Goal: Information Seeking & Learning: Learn about a topic

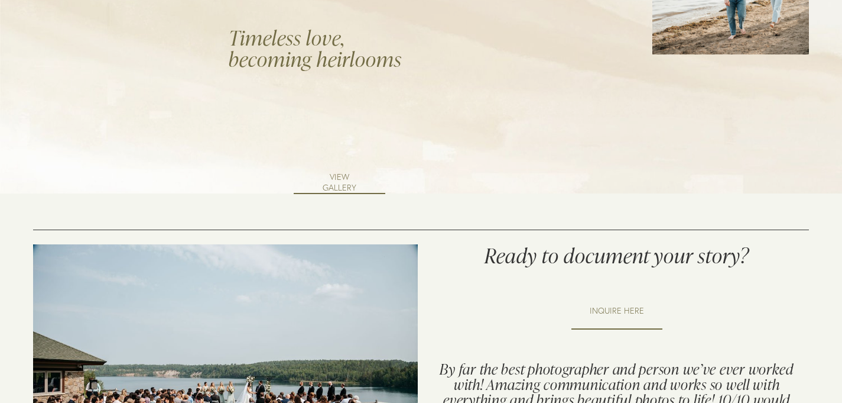
scroll to position [1867, 0]
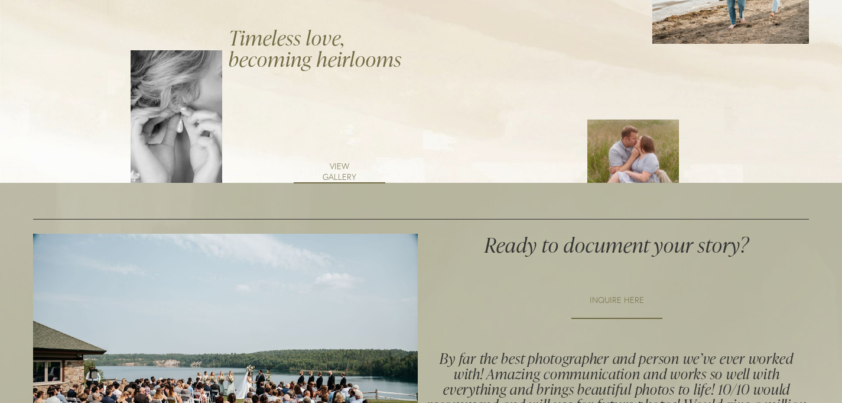
click at [340, 163] on link "VIEW GALLERY" at bounding box center [340, 171] width 92 height 22
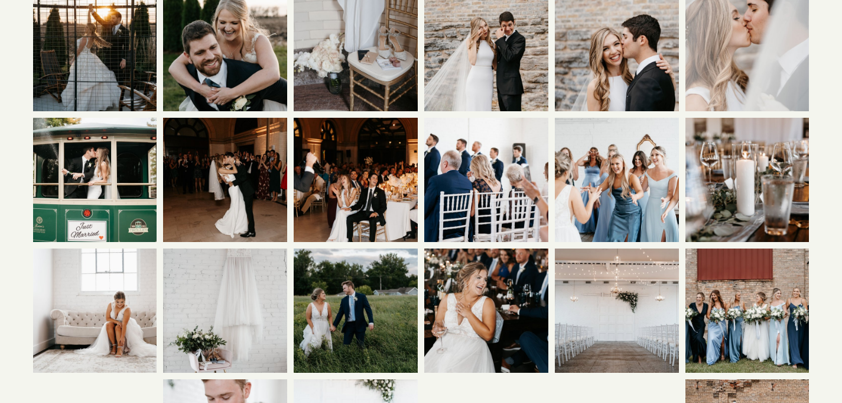
scroll to position [497, 0]
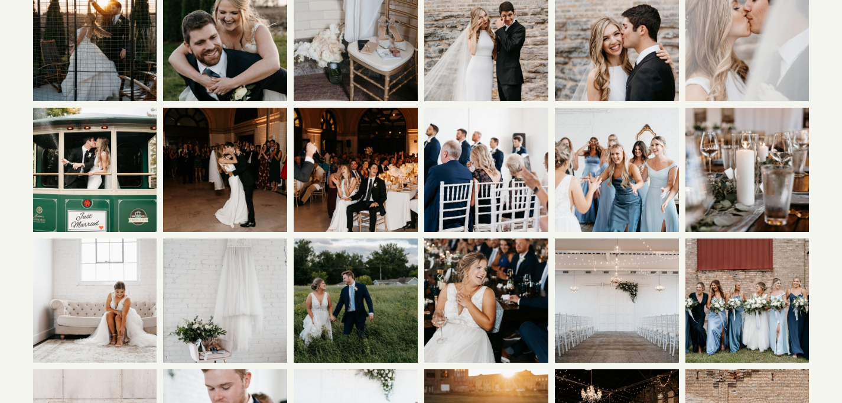
click at [351, 280] on img at bounding box center [356, 300] width 186 height 124
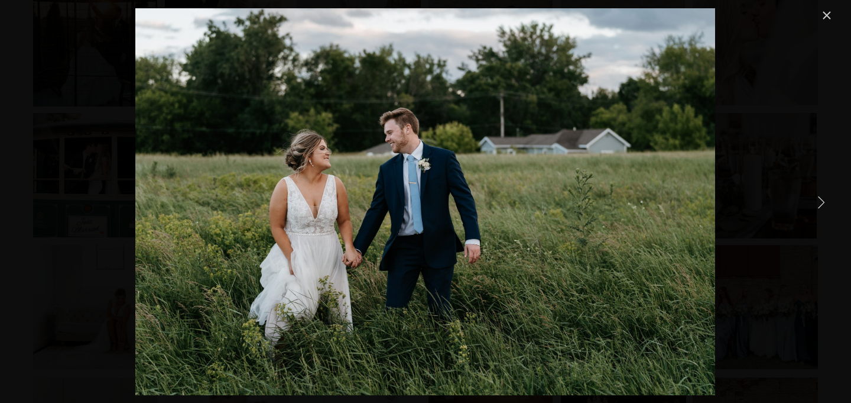
click at [741, 226] on div "Gallery" at bounding box center [425, 201] width 817 height 387
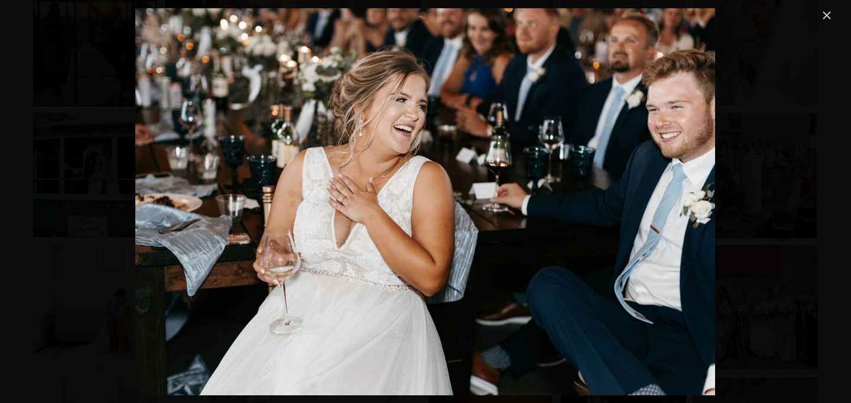
click at [741, 226] on div "Gallery" at bounding box center [425, 201] width 817 height 387
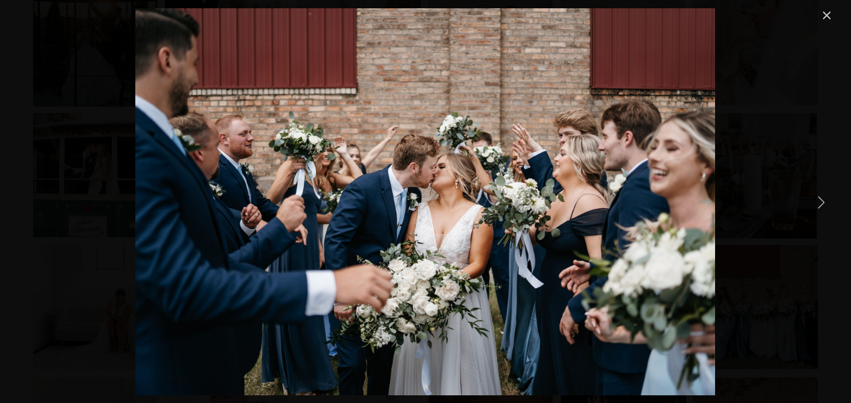
click at [827, 16] on link "Close" at bounding box center [827, 15] width 14 height 14
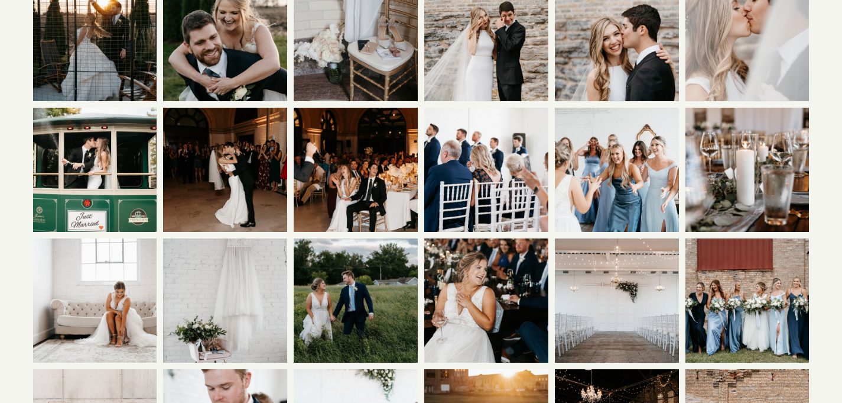
scroll to position [1854, 0]
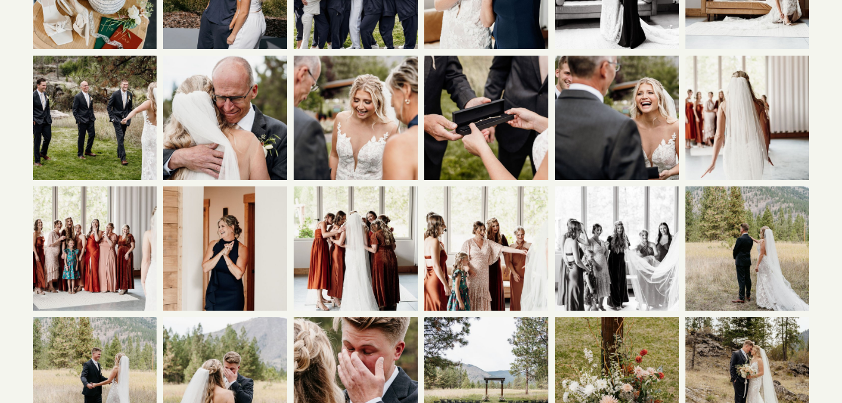
click at [598, 116] on img at bounding box center [617, 118] width 186 height 124
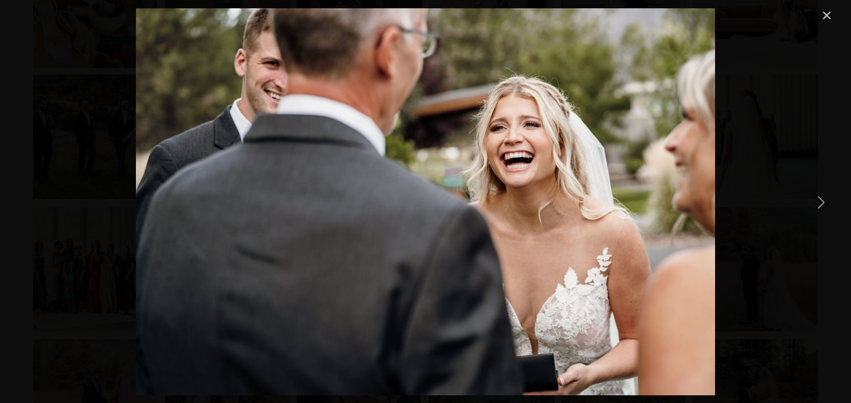
click at [830, 16] on link "Close" at bounding box center [827, 15] width 14 height 14
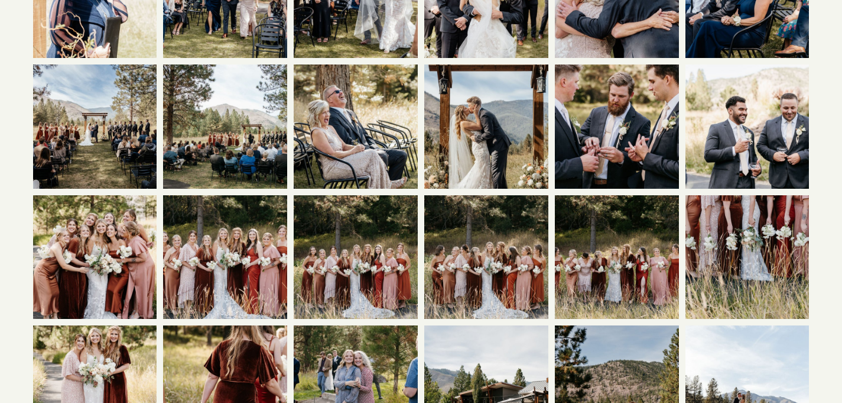
scroll to position [2835, 0]
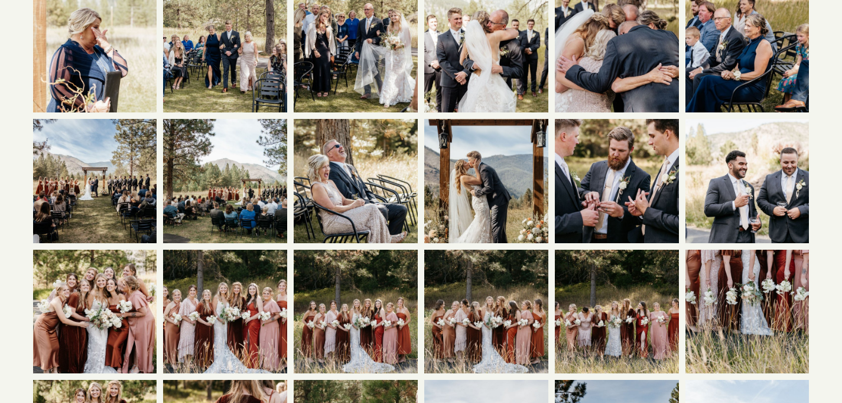
click at [496, 181] on img at bounding box center [486, 180] width 124 height 186
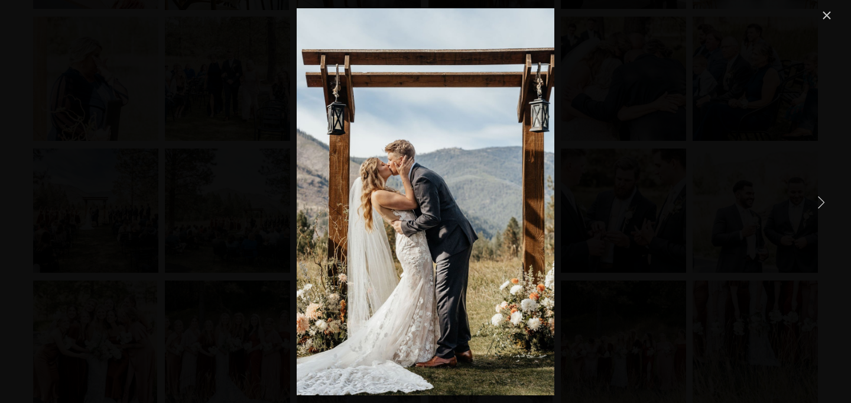
click at [829, 14] on link "Close" at bounding box center [827, 15] width 14 height 14
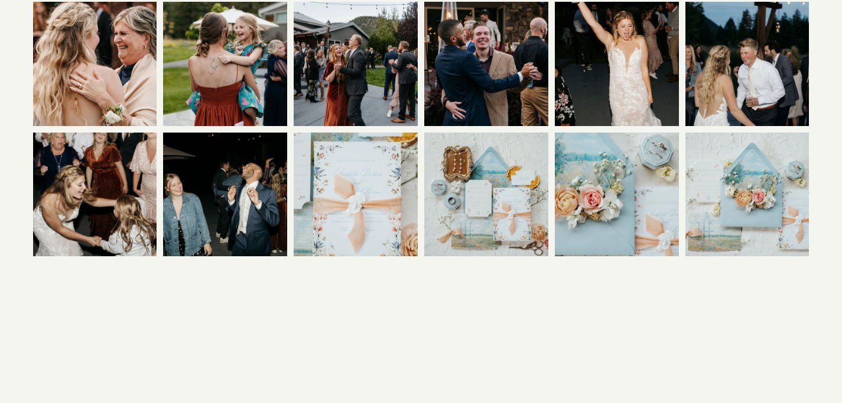
scroll to position [4258, 0]
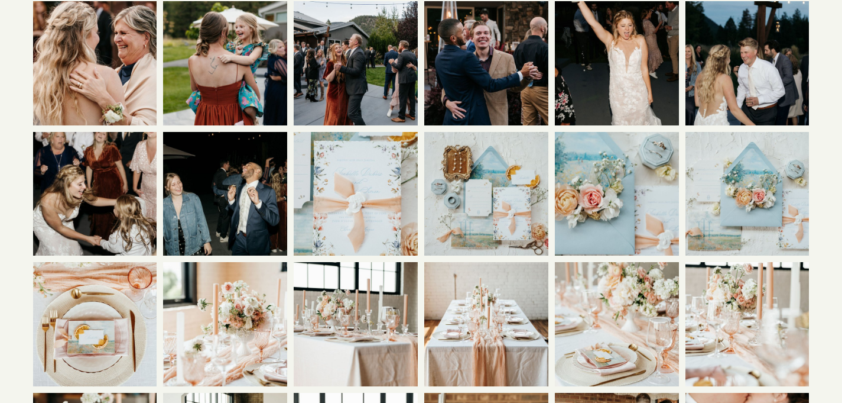
click at [619, 57] on img at bounding box center [617, 63] width 124 height 186
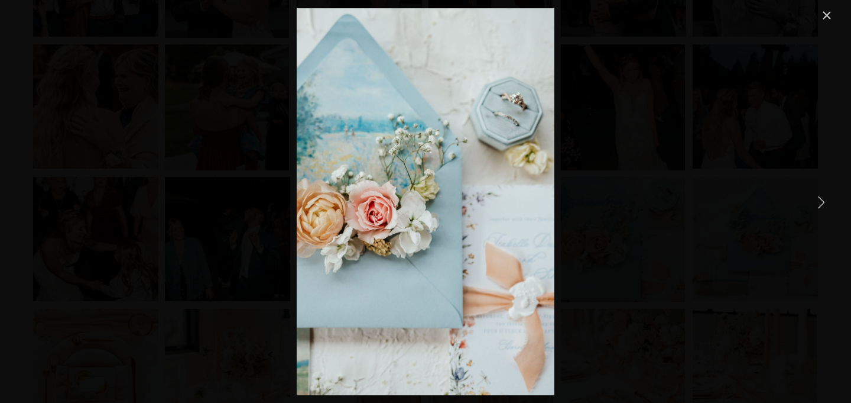
click at [827, 18] on link "Close" at bounding box center [827, 15] width 14 height 14
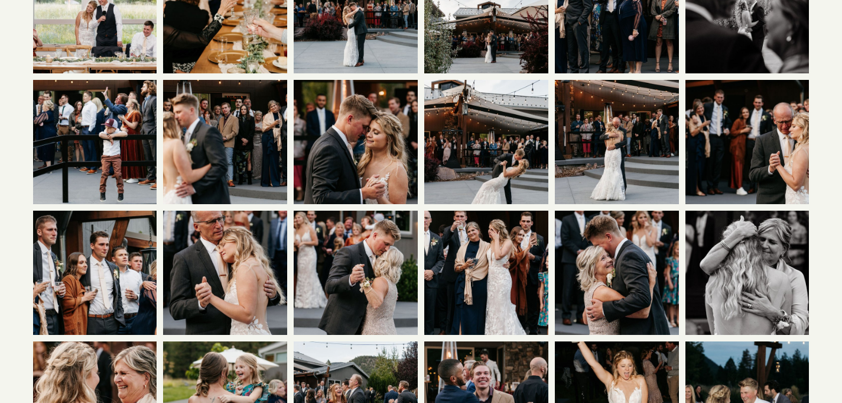
scroll to position [3332, 0]
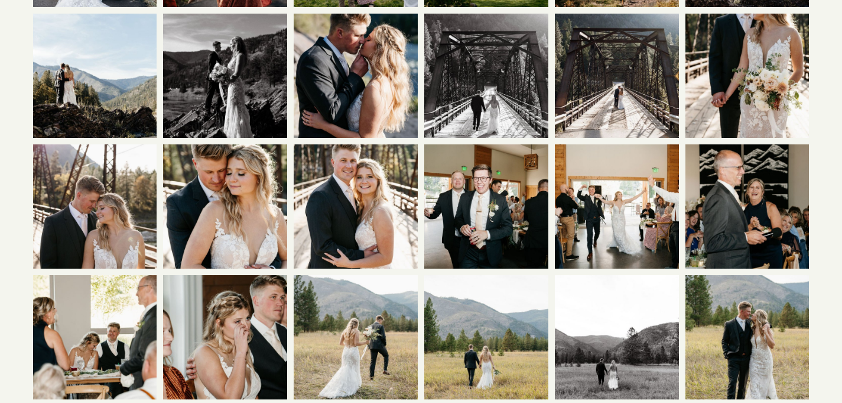
click at [374, 189] on img at bounding box center [356, 206] width 124 height 186
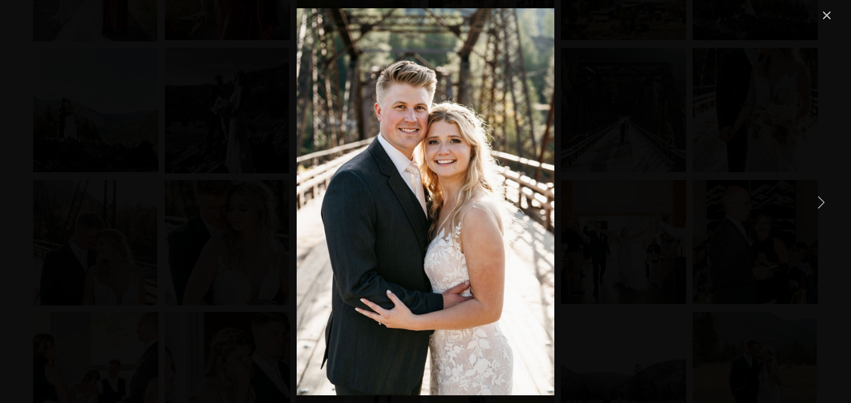
click at [828, 15] on link "Close" at bounding box center [827, 15] width 14 height 14
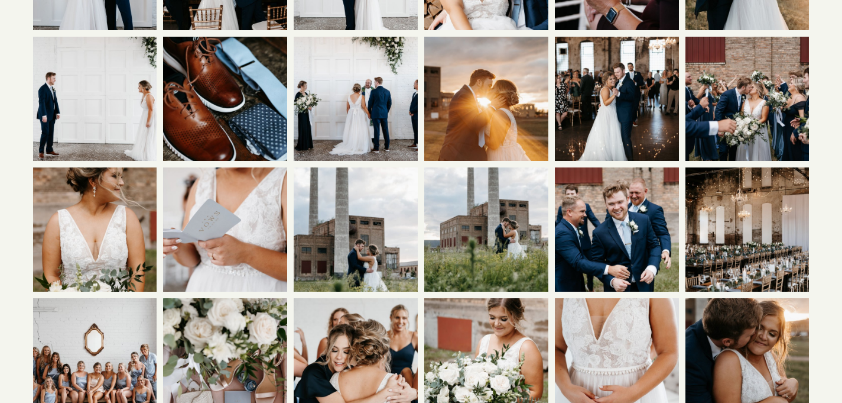
scroll to position [0, 0]
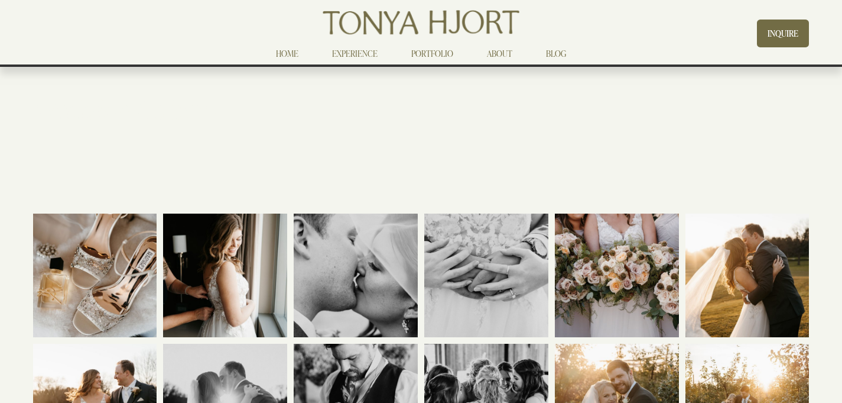
click at [362, 55] on link "EXPERIENCE" at bounding box center [355, 54] width 46 height 14
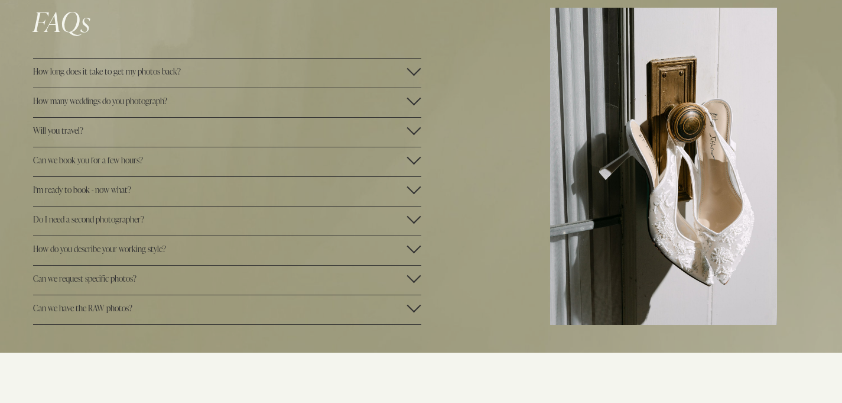
scroll to position [1894, 0]
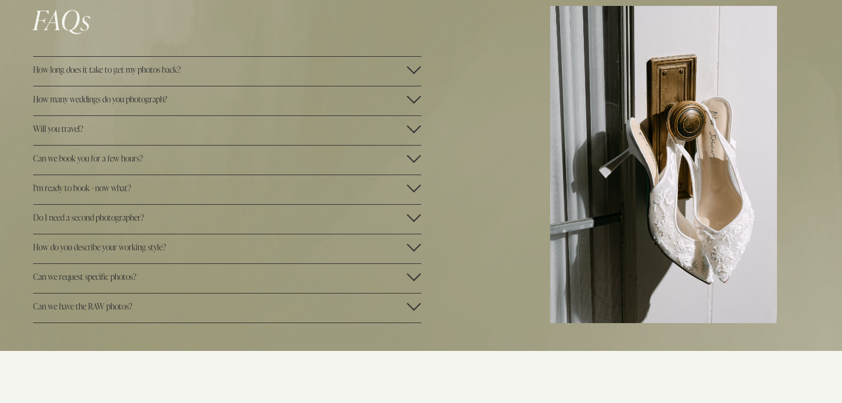
click at [143, 105] on span "How many weddings do you photograph?" at bounding box center [220, 98] width 374 height 11
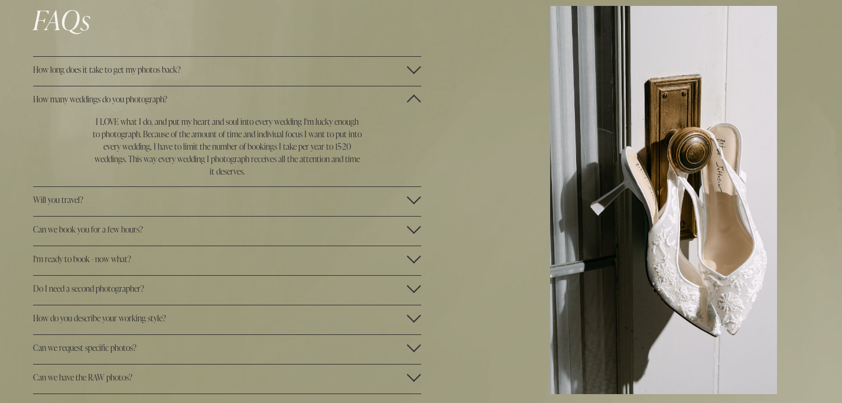
click at [143, 105] on span "How many weddings do you photograph?" at bounding box center [220, 98] width 374 height 11
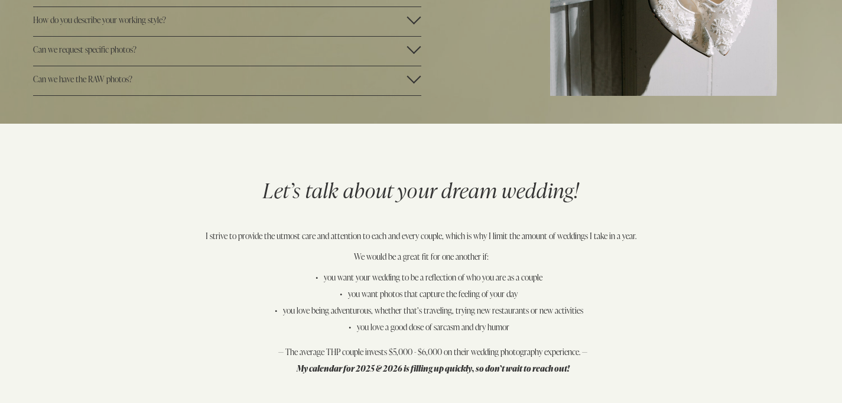
scroll to position [2090, 0]
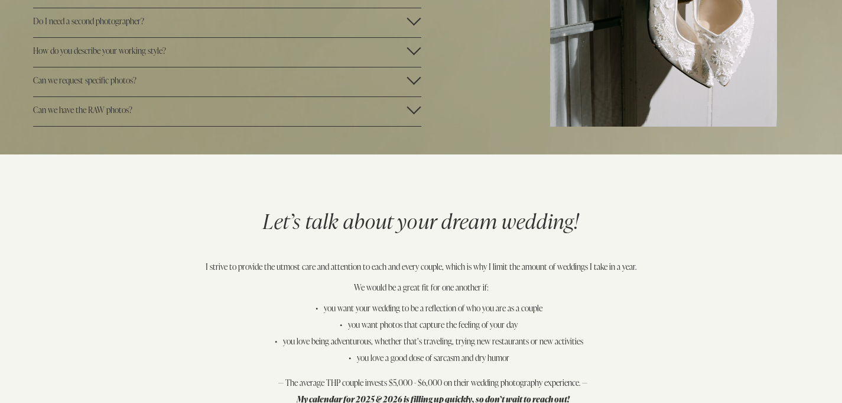
click at [92, 115] on span "Can we have the RAW photos?" at bounding box center [220, 109] width 374 height 11
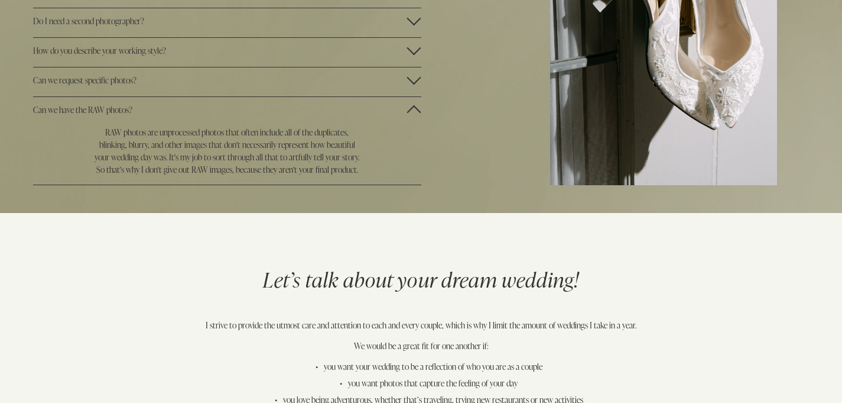
click at [92, 115] on span "Can we have the RAW photos?" at bounding box center [220, 109] width 374 height 11
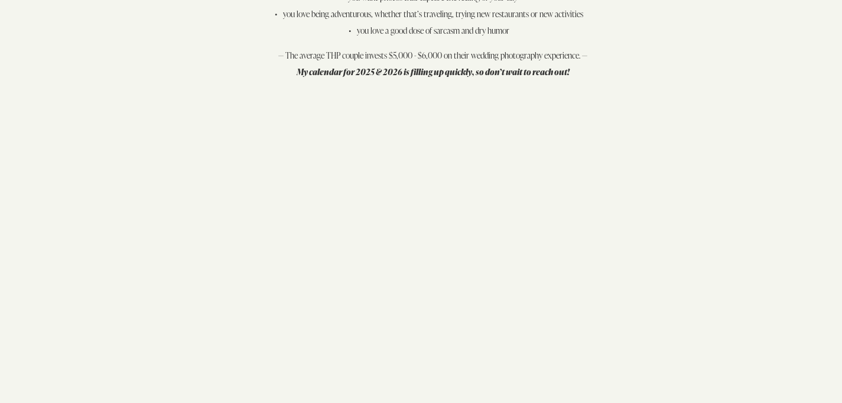
scroll to position [2387, 0]
